Goal: Transaction & Acquisition: Subscribe to service/newsletter

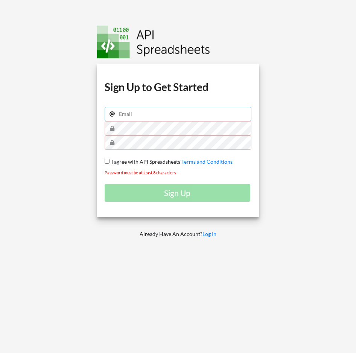
click at [186, 117] on input "email" at bounding box center [178, 114] width 147 height 14
type input "sahil@typo.inc"
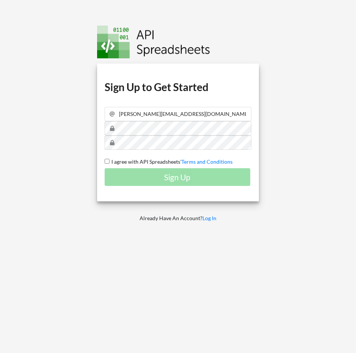
click at [133, 159] on span "I agree with API Spreadsheets'" at bounding box center [146, 162] width 72 height 6
click at [110, 159] on input "I agree with API Spreadsheets' Terms and Conditions" at bounding box center [107, 161] width 5 height 5
checkbox input "true"
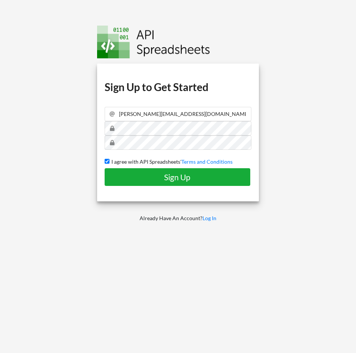
click at [152, 181] on h4 "Sign Up" at bounding box center [178, 177] width 130 height 9
checkbox input "false"
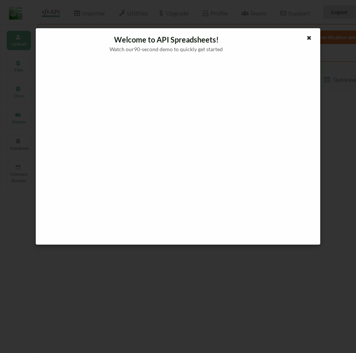
click at [223, 270] on div "Welcome to API Spreadsheets! Watch our 90 -second demo to quickly get started" at bounding box center [178, 176] width 356 height 353
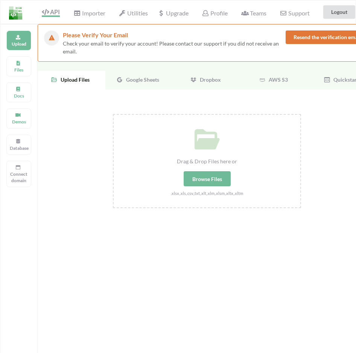
click at [351, 35] on button "Resend the verification email" at bounding box center [327, 38] width 83 height 14
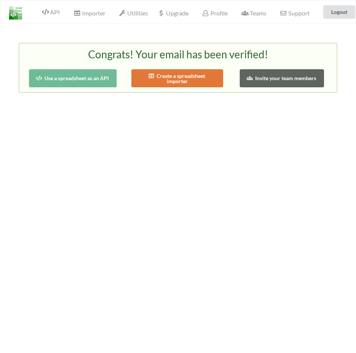
click at [87, 75] on button "Use a spreadsheet as an API" at bounding box center [73, 78] width 88 height 18
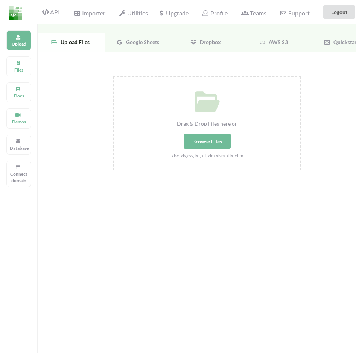
click at [148, 43] on span "Google Sheets" at bounding box center [141, 42] width 36 height 6
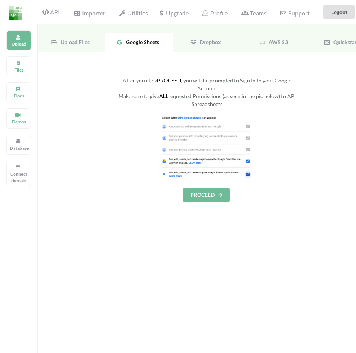
click at [209, 188] on button "PROCEED" at bounding box center [206, 195] width 47 height 14
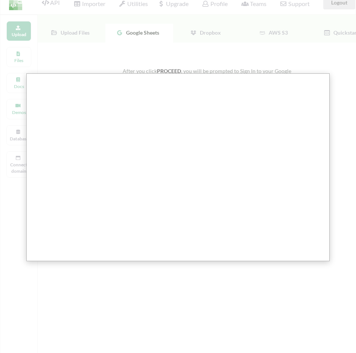
scroll to position [11, 0]
click at [147, 55] on div at bounding box center [188, 193] width 377 height 408
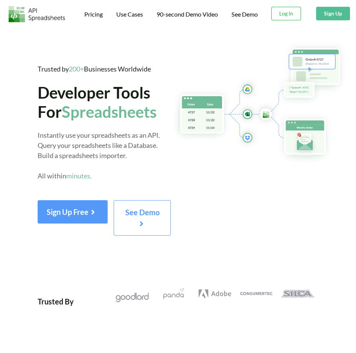
scroll to position [11, 0]
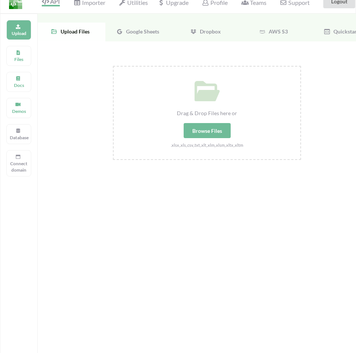
click at [156, 41] on div "Google Sheets" at bounding box center [139, 32] width 68 height 19
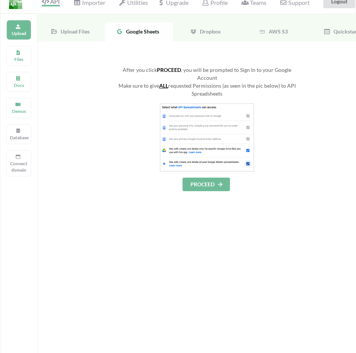
click at [204, 178] on button "PROCEED" at bounding box center [206, 185] width 47 height 14
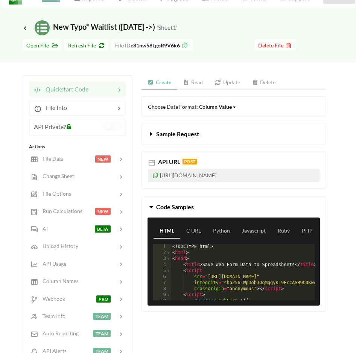
scroll to position [6, 0]
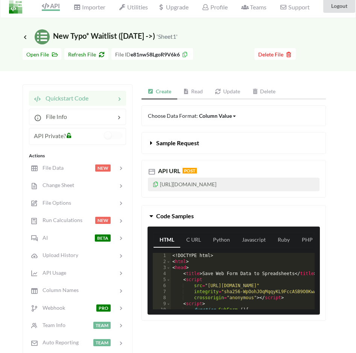
click at [185, 55] on icon at bounding box center [185, 53] width 6 height 5
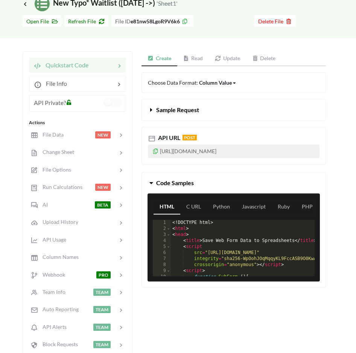
scroll to position [26, 0]
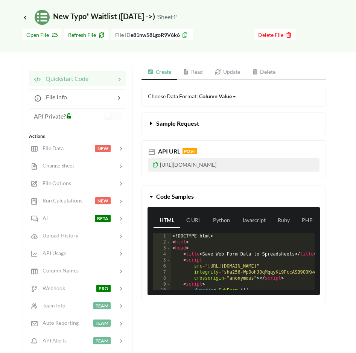
click at [183, 35] on icon at bounding box center [185, 33] width 6 height 5
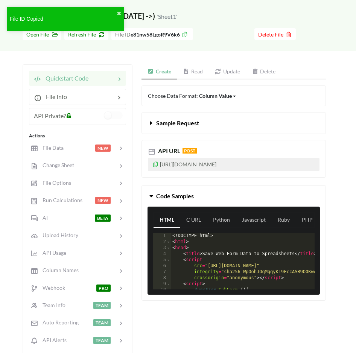
click at [97, 33] on div "File ID Copied ✖" at bounding box center [65, 21] width 121 height 32
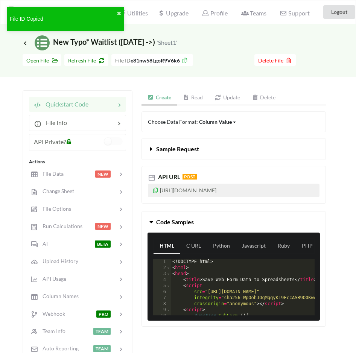
scroll to position [0, 0]
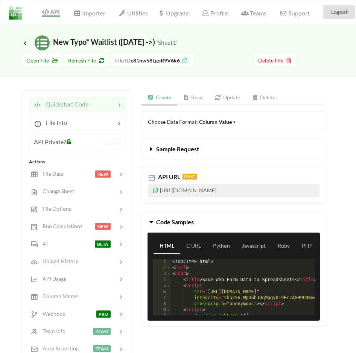
click at [188, 60] on icon at bounding box center [185, 59] width 6 height 5
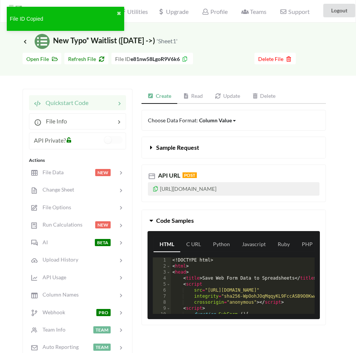
scroll to position [2, 0]
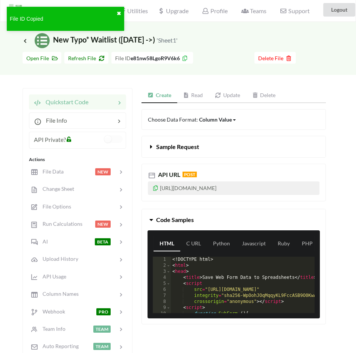
click at [119, 13] on button "✖" at bounding box center [119, 14] width 5 height 8
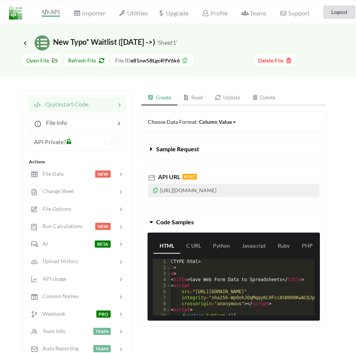
scroll to position [0, 0]
click at [53, 179] on div "File Data NEW" at bounding box center [77, 174] width 99 height 18
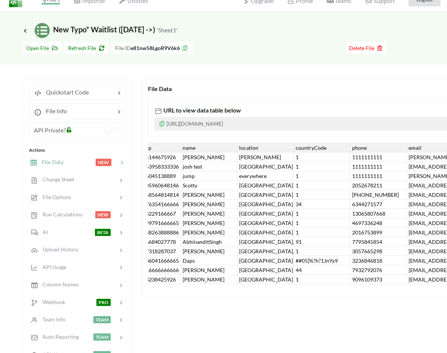
scroll to position [12, 0]
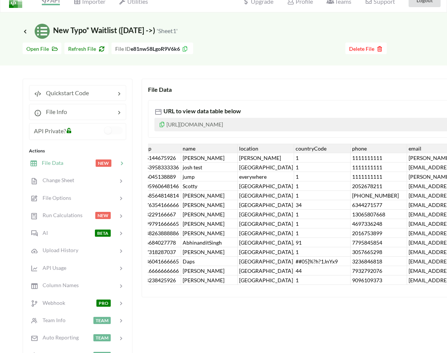
click at [188, 49] on icon at bounding box center [185, 47] width 6 height 5
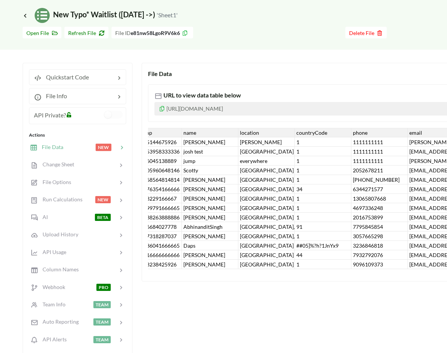
scroll to position [19, 0]
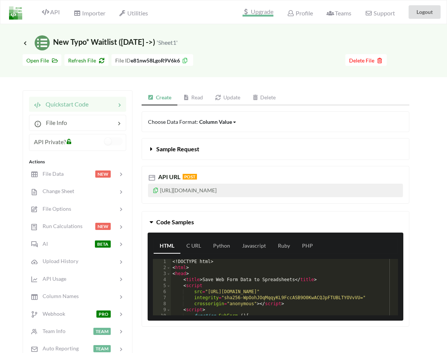
click at [251, 14] on span "Upgrade" at bounding box center [258, 13] width 31 height 8
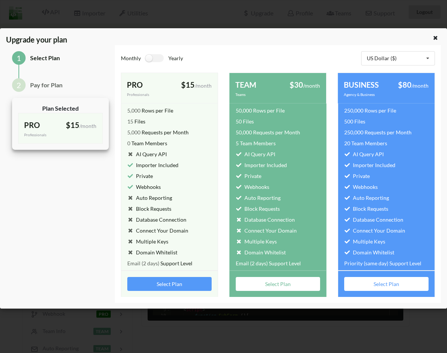
drag, startPoint x: 180, startPoint y: 281, endPoint x: 176, endPoint y: 100, distance: 181.2
click at [176, 100] on div "PRO Professionals $15 /month billed monthly 5,000 Rows per File 15 Files 5,000 …" at bounding box center [169, 185] width 97 height 225
click at [402, 61] on div "US Dollar ($) US Dollar ($) Indian Rupee (₹) Australian Dollar (AUD$) Brazilian…" at bounding box center [398, 58] width 74 height 14
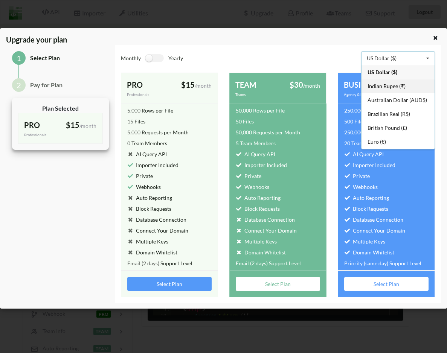
click at [388, 87] on span "Indian Rupee (₹)" at bounding box center [387, 86] width 38 height 6
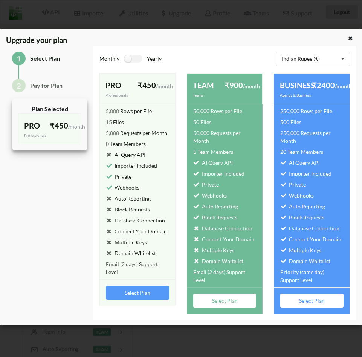
click at [13, 56] on div "1" at bounding box center [19, 59] width 14 height 14
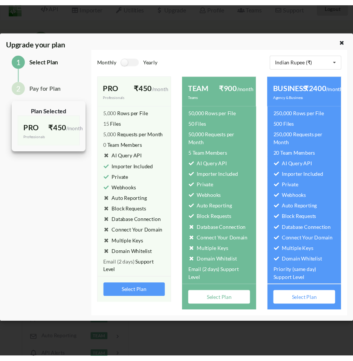
scroll to position [9, 0]
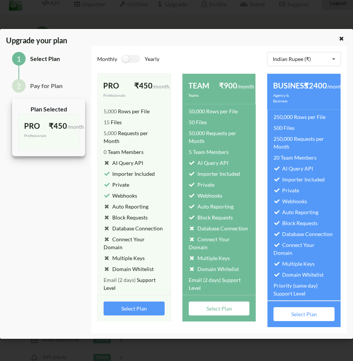
click at [13, 268] on div "1 Select Plan 2 Pay for Plan Plan Selected PRO Professionals ₹450 /month billed…" at bounding box center [48, 189] width 85 height 287
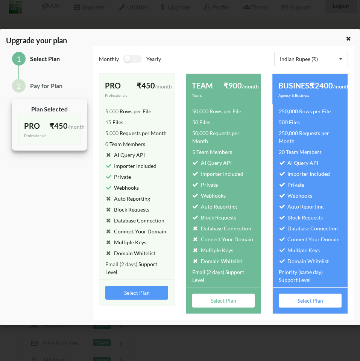
scroll to position [8, 0]
click at [23, 256] on div "1 Select Plan 2 Pay for Plan Plan Selected PRO Professionals ₹450 /month billed…" at bounding box center [49, 183] width 87 height 274
